Goal: Task Accomplishment & Management: Use online tool/utility

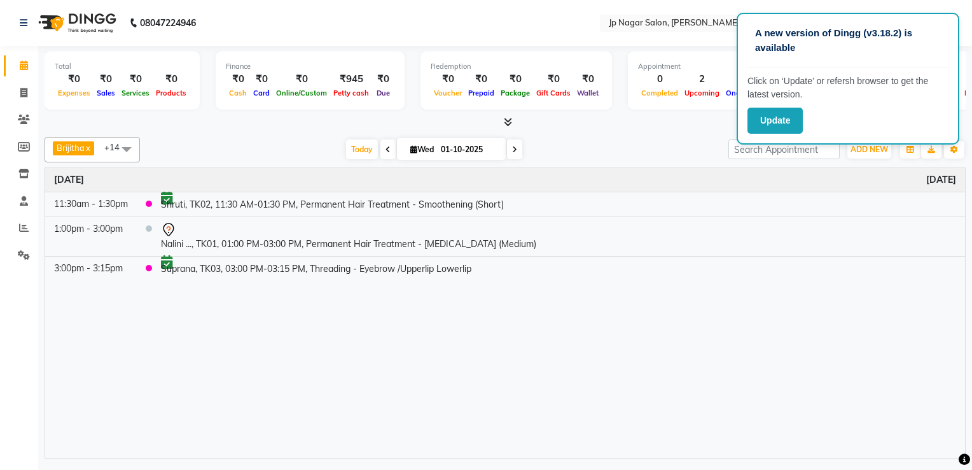
click at [513, 150] on icon at bounding box center [514, 150] width 5 height 8
type input "02-10-2025"
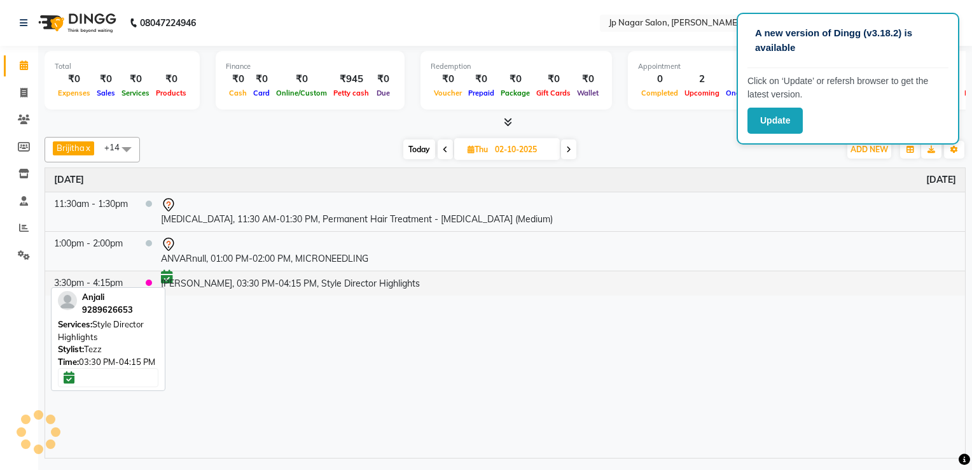
click at [140, 274] on td at bounding box center [144, 282] width 15 height 24
select select "6"
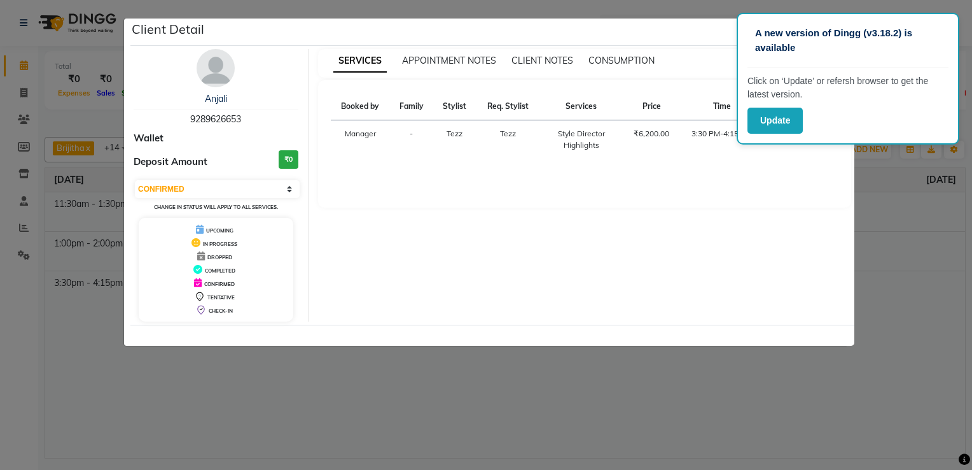
click at [97, 312] on ngb-modal-window "Client Detail Anjali 9289626653 Wallet Deposit Amount ₹0 Select CONFIRMED TENTA…" at bounding box center [486, 235] width 972 height 470
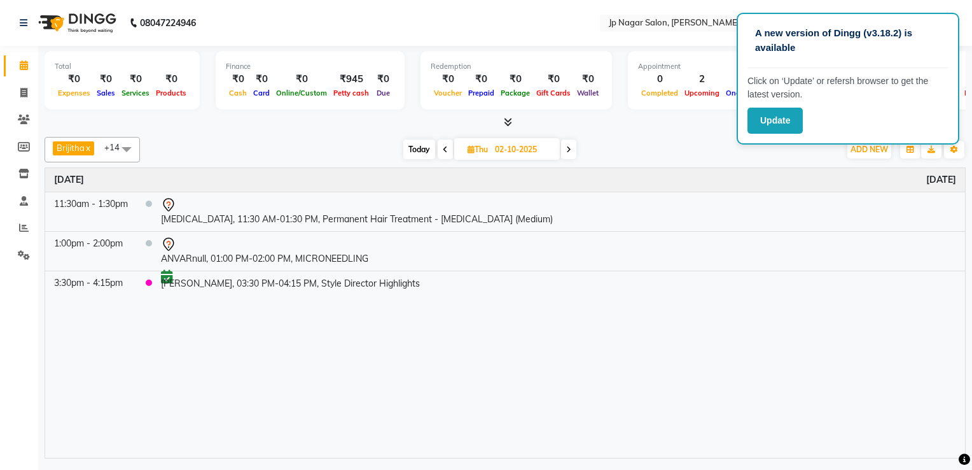
click at [442, 152] on span at bounding box center [445, 149] width 15 height 20
type input "01-10-2025"
